Goal: Information Seeking & Learning: Learn about a topic

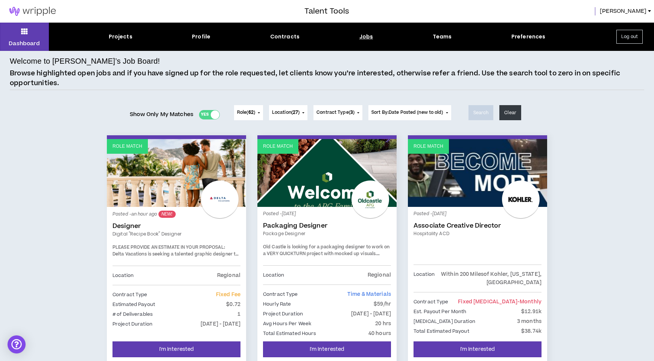
click at [428, 320] on p "[MEDICAL_DATA] Duration" at bounding box center [445, 321] width 62 height 8
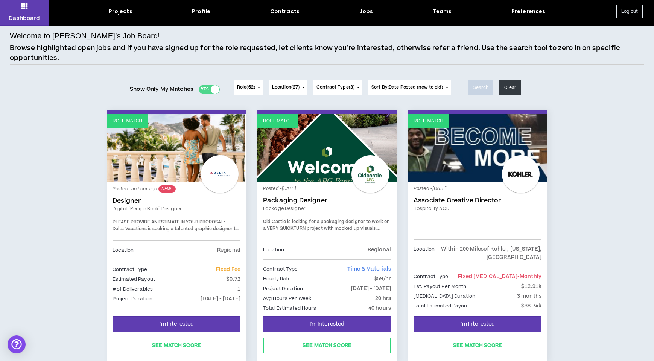
scroll to position [84, 0]
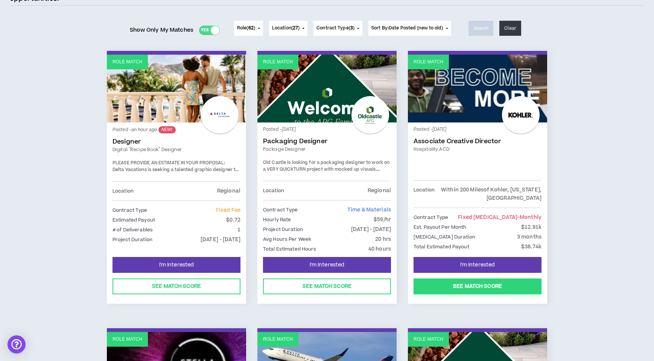
click at [473, 289] on button "See Match Score" at bounding box center [478, 286] width 128 height 16
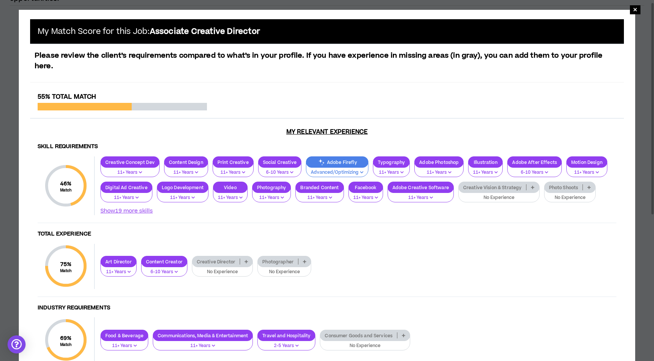
click at [531, 189] on icon at bounding box center [532, 187] width 3 height 4
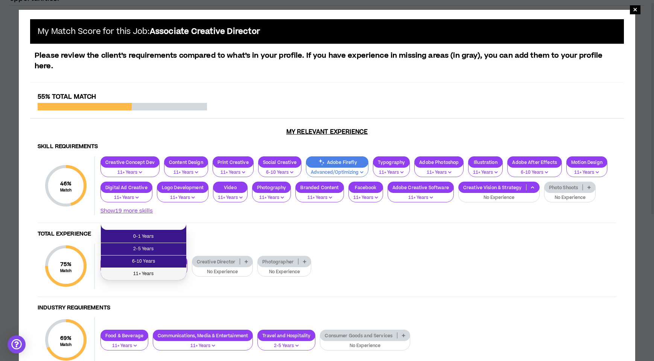
click at [164, 275] on span "11+ Years" at bounding box center [143, 273] width 76 height 8
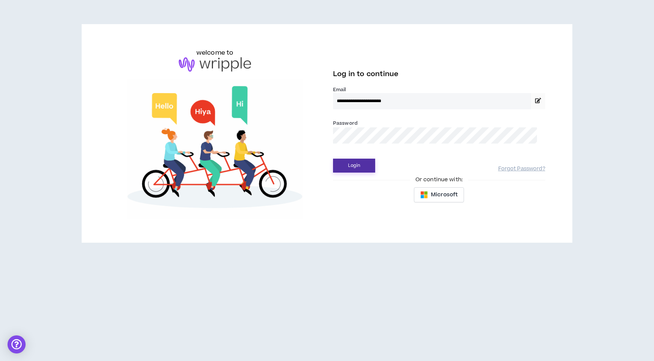
click at [358, 172] on button "Login" at bounding box center [354, 165] width 42 height 14
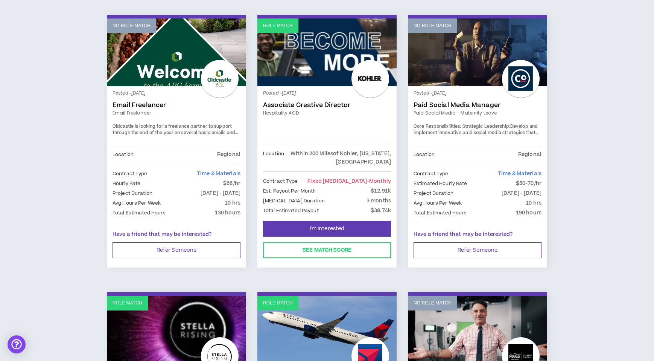
scroll to position [973, 0]
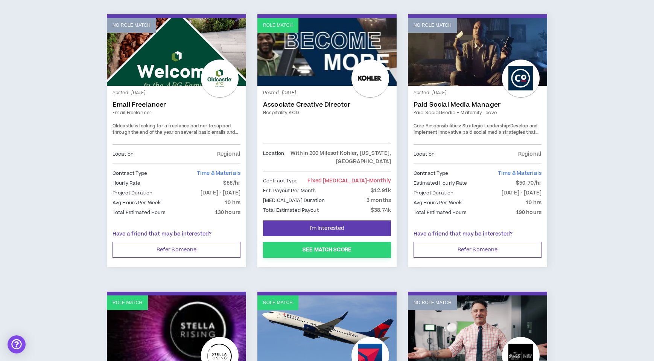
click at [320, 253] on button "See Match Score" at bounding box center [327, 250] width 128 height 16
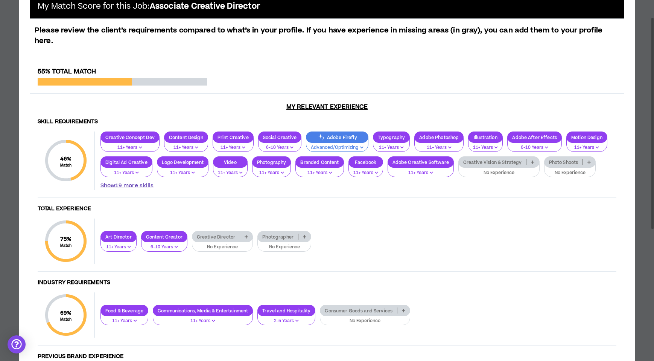
click at [154, 190] on button "Show 19 more skills" at bounding box center [126, 185] width 53 height 8
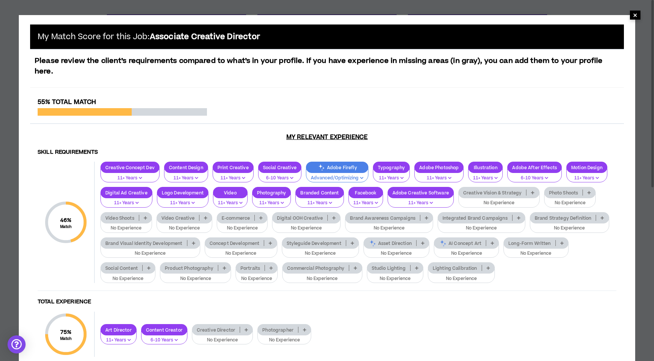
click at [634, 16] on span "×" at bounding box center [635, 15] width 5 height 9
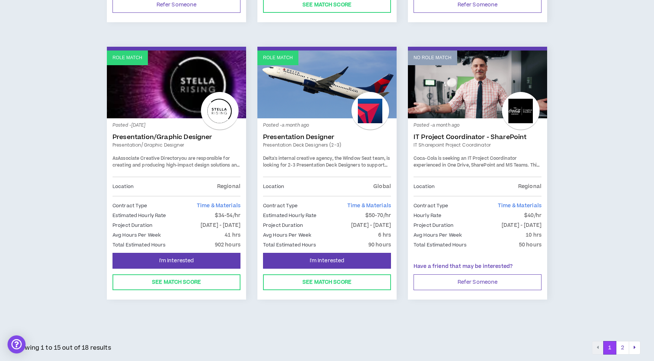
scroll to position [1226, 0]
click at [616, 347] on button "2" at bounding box center [622, 348] width 13 height 14
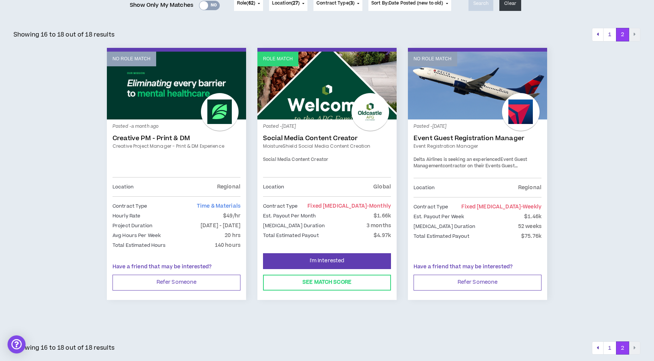
scroll to position [116, 0]
click at [334, 281] on button "See Match Score" at bounding box center [327, 282] width 128 height 16
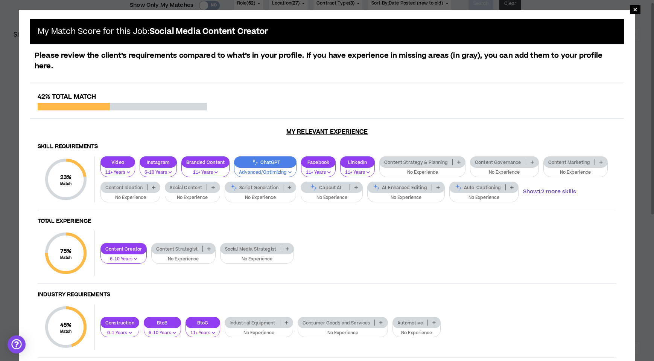
click at [523, 196] on button "Show 12 more skills" at bounding box center [549, 191] width 53 height 8
